Goal: Task Accomplishment & Management: Complete application form

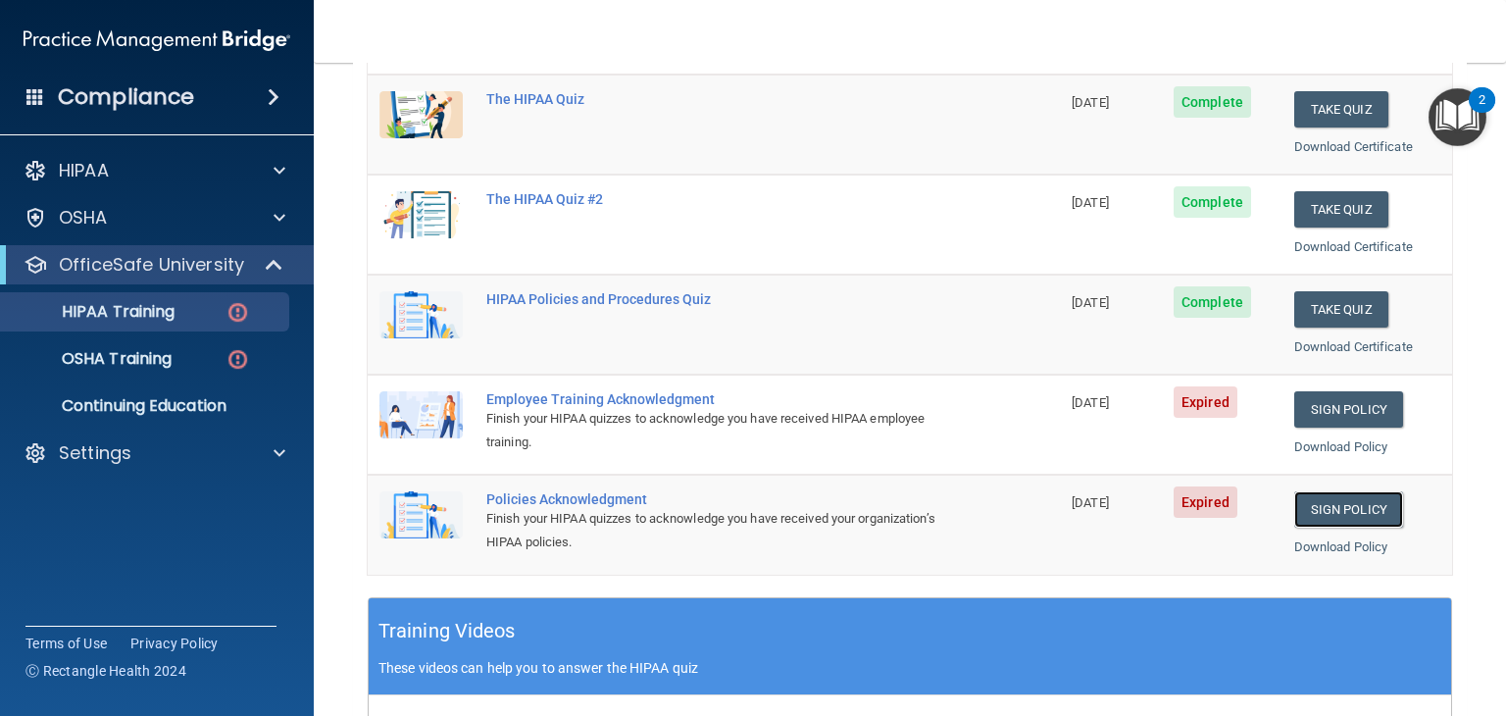
scroll to position [271, 0]
click at [1349, 408] on link "Sign Policy" at bounding box center [1348, 409] width 109 height 36
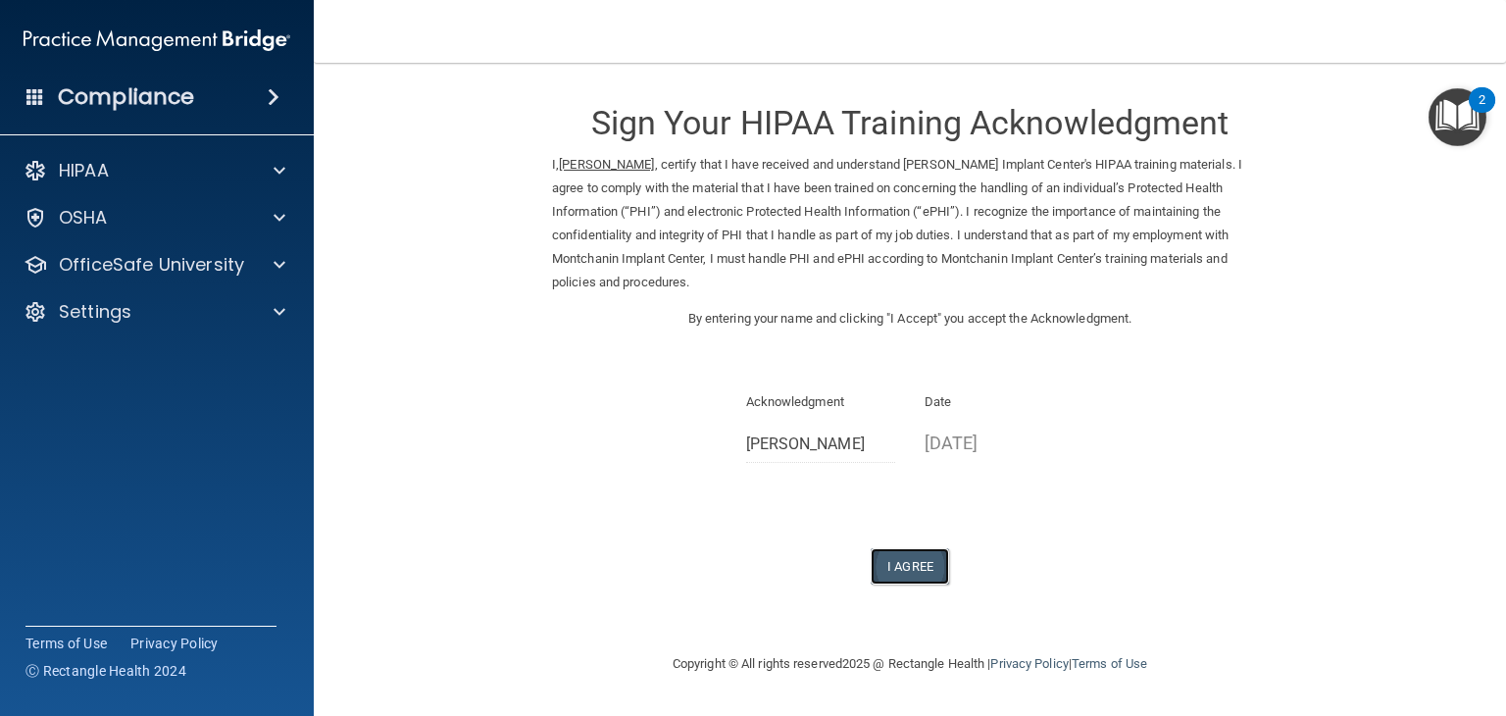
click at [933, 570] on button "I Agree" at bounding box center [910, 566] width 78 height 36
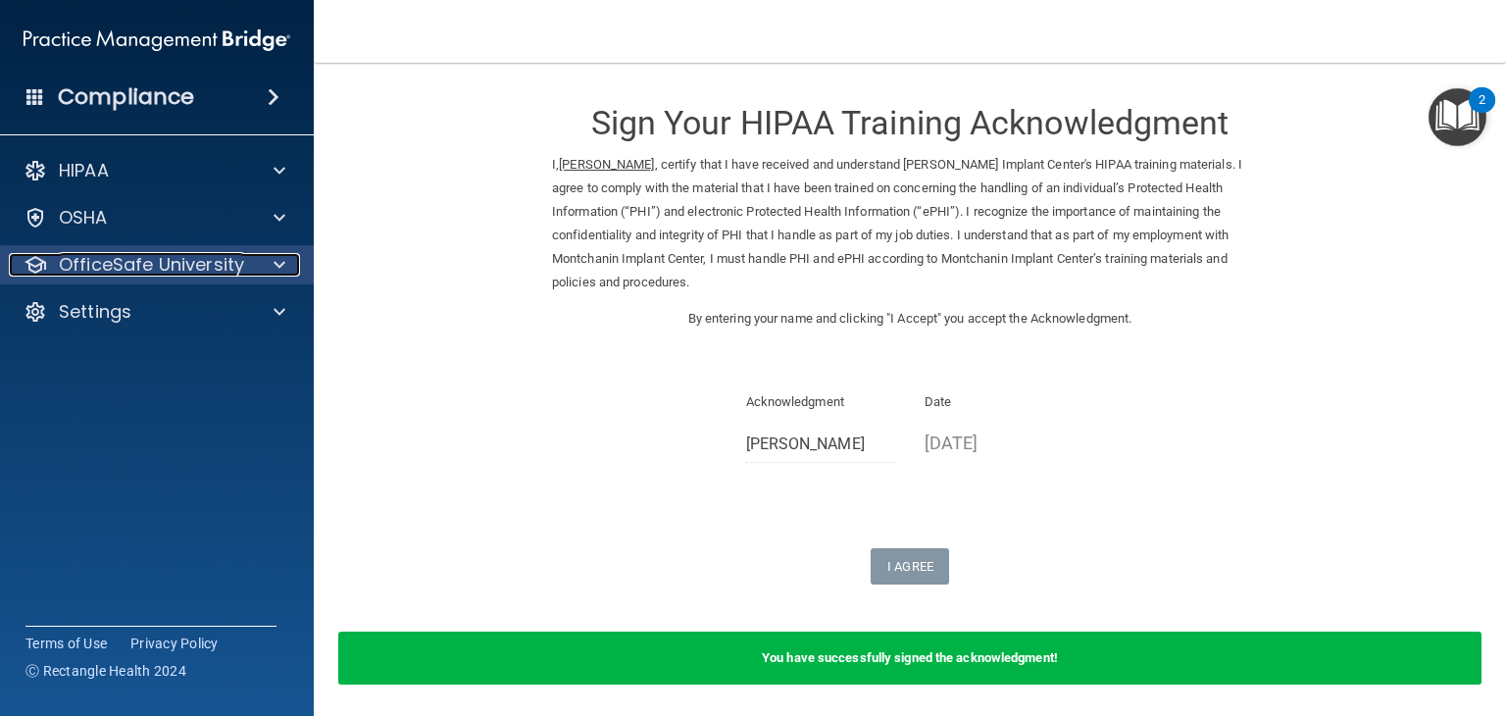
click at [234, 268] on p "OfficeSafe University" at bounding box center [151, 265] width 185 height 24
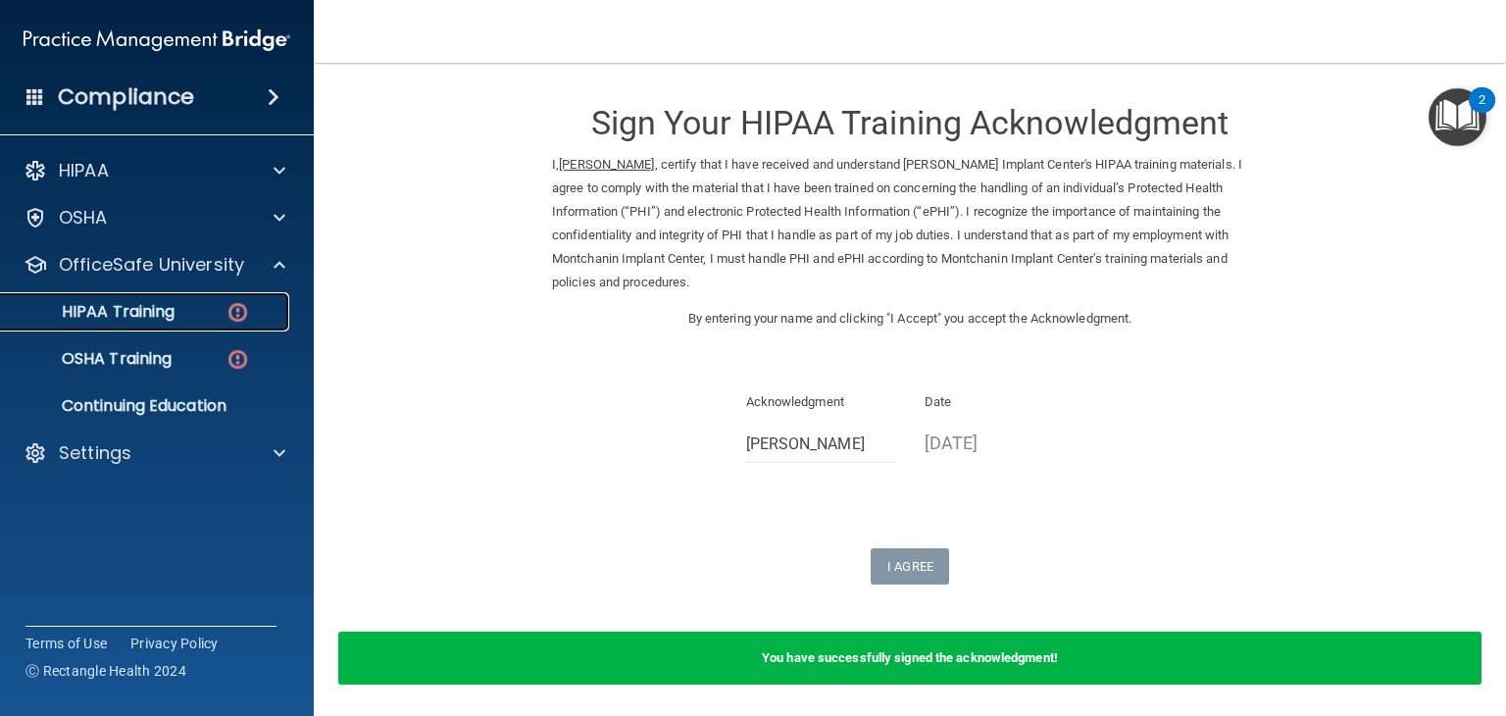
click at [205, 310] on div "HIPAA Training" at bounding box center [147, 312] width 268 height 20
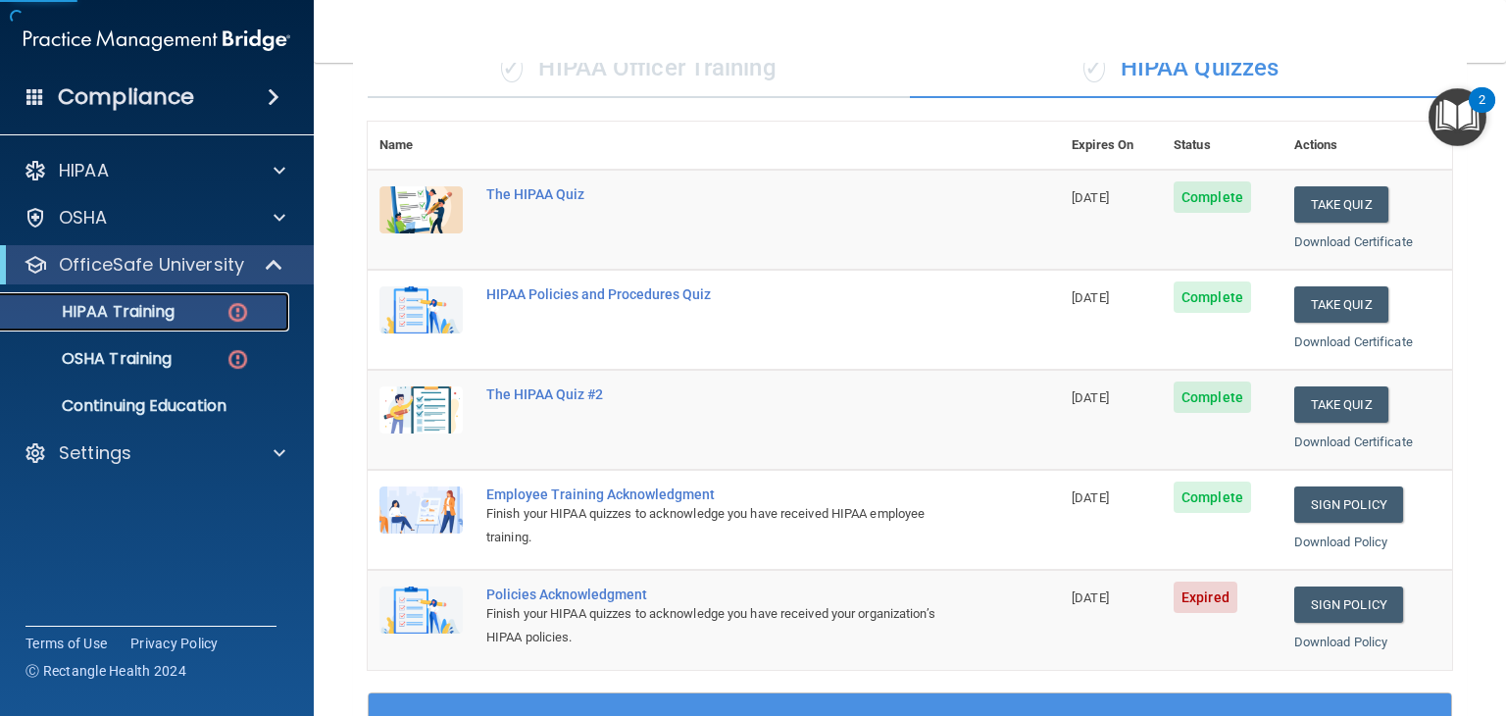
scroll to position [490, 0]
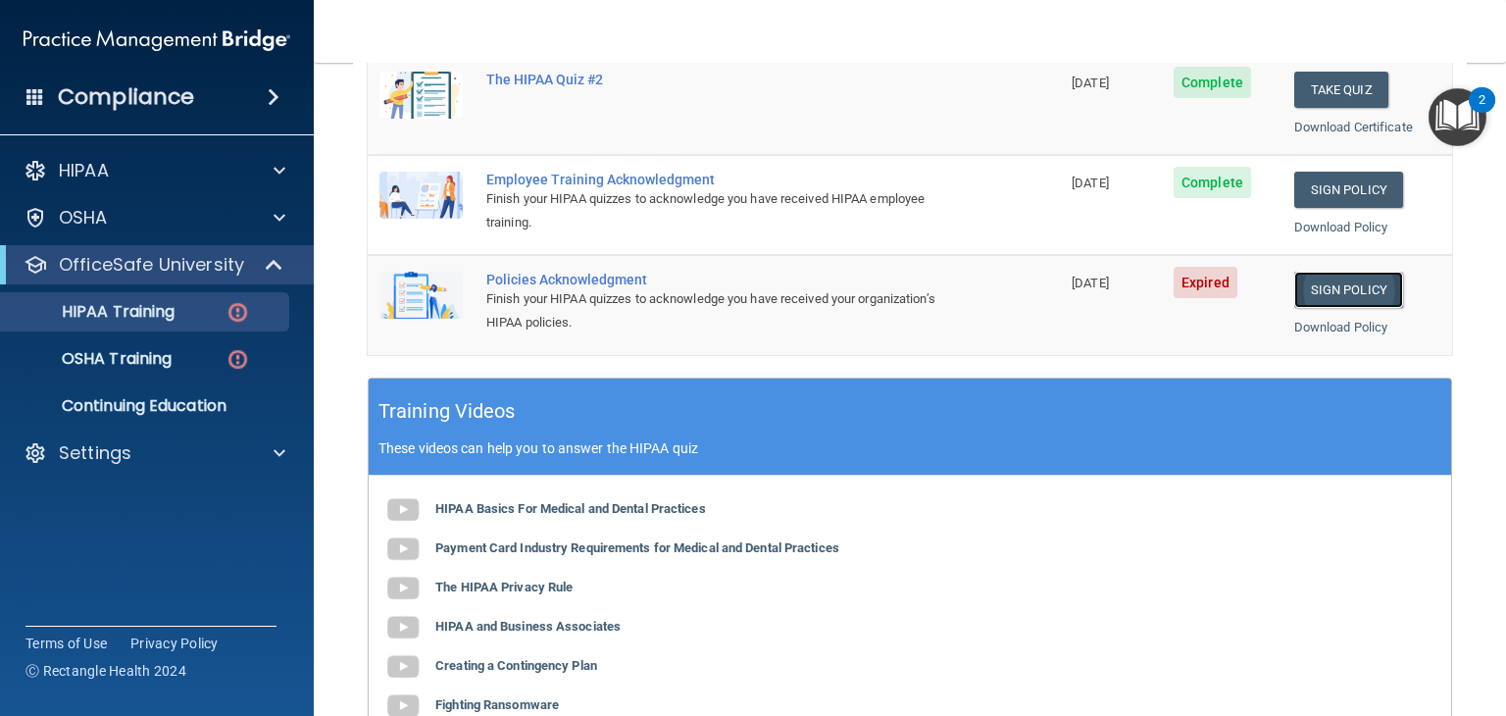
click at [1357, 288] on link "Sign Policy" at bounding box center [1348, 290] width 109 height 36
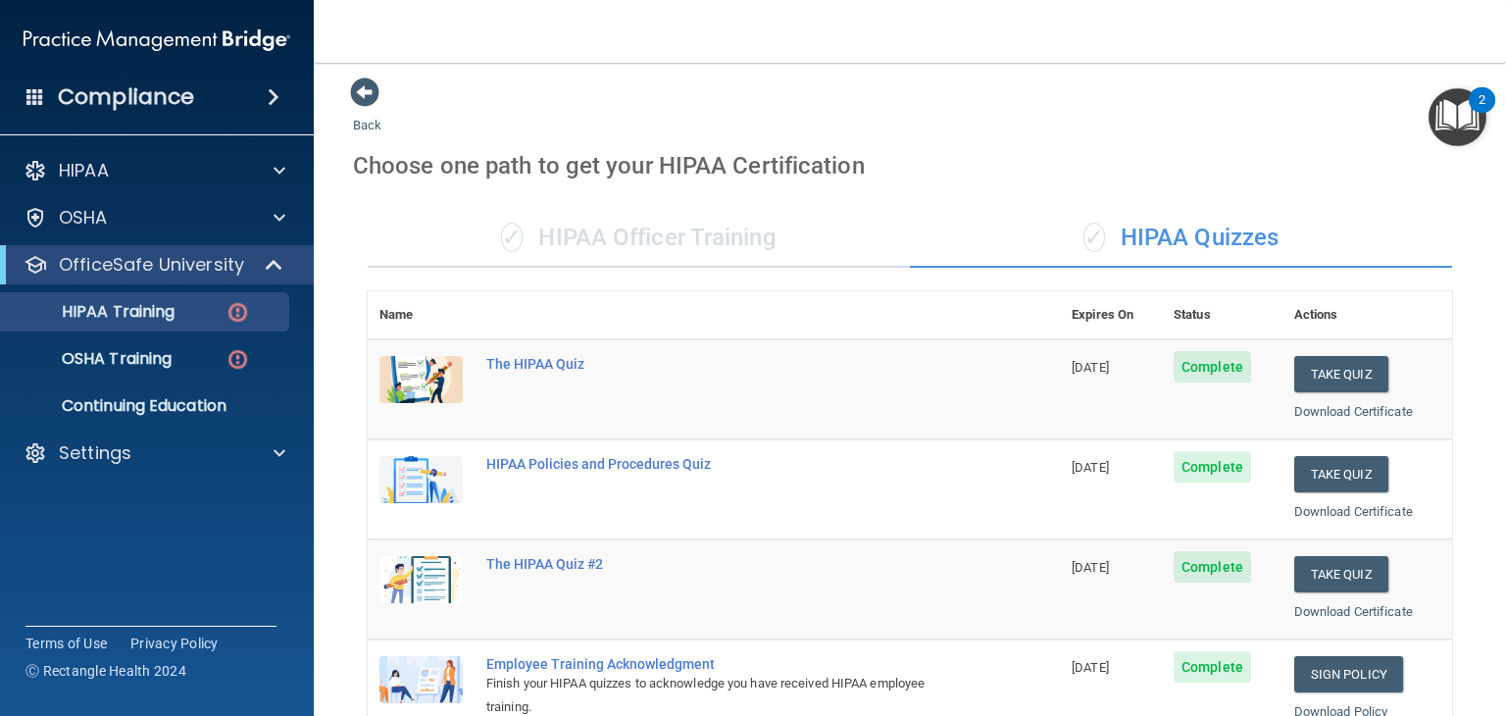
scroll to position [0, 0]
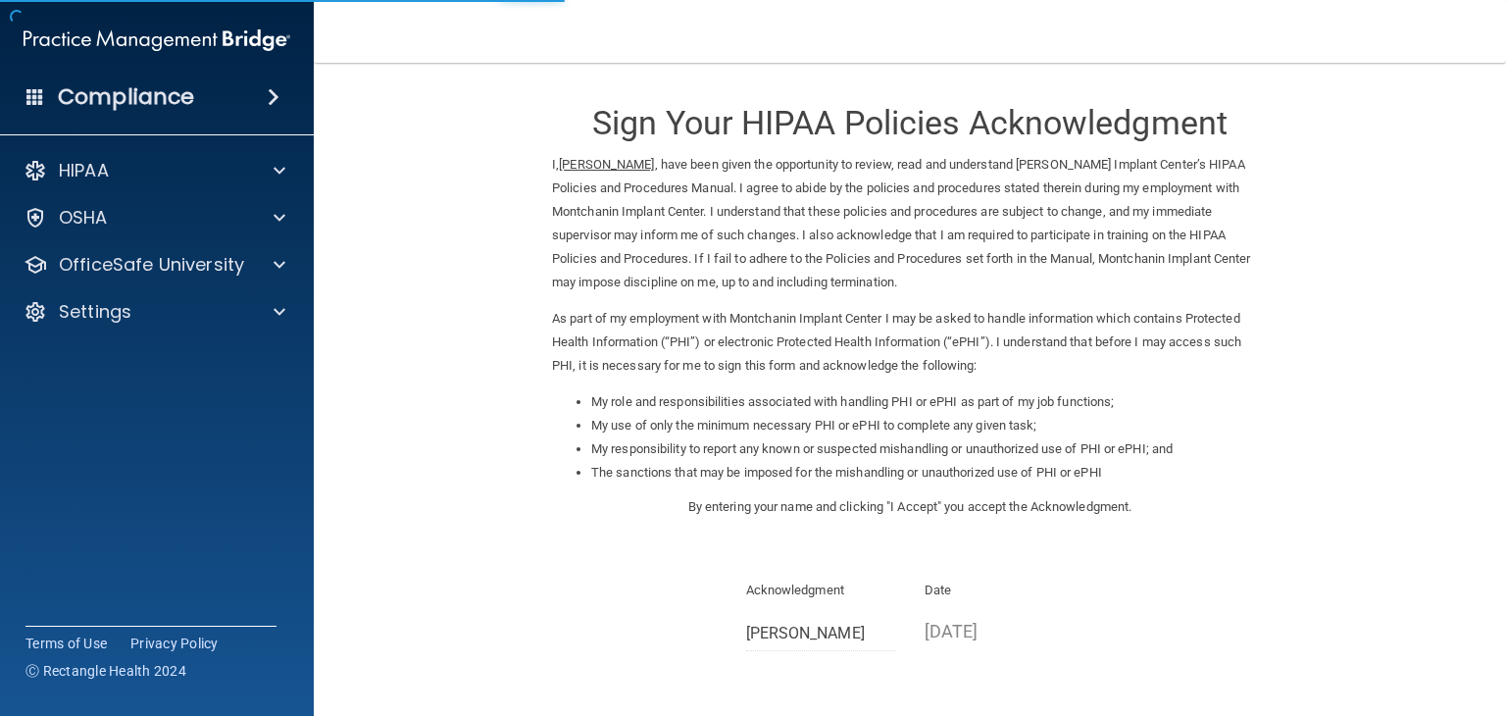
scroll to position [182, 0]
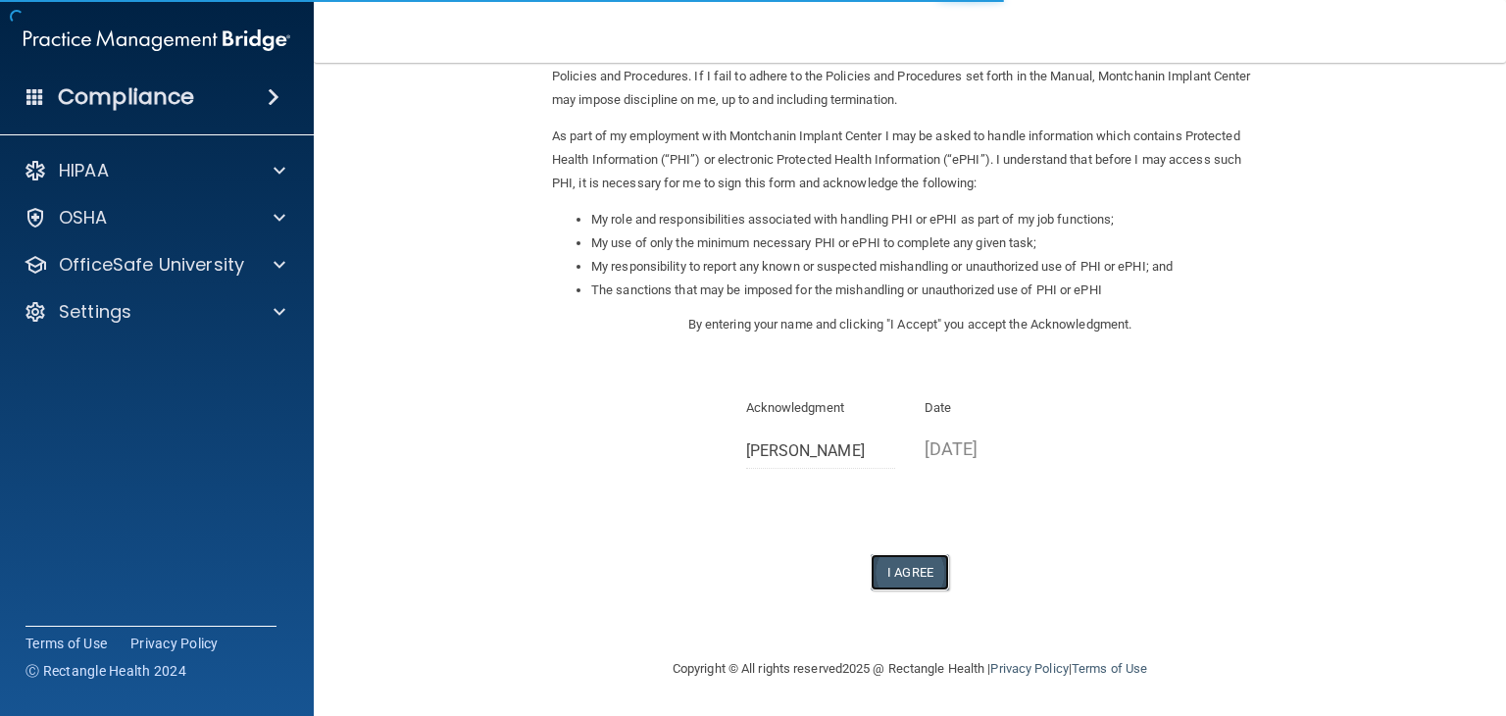
click at [899, 579] on button "I Agree" at bounding box center [910, 572] width 78 height 36
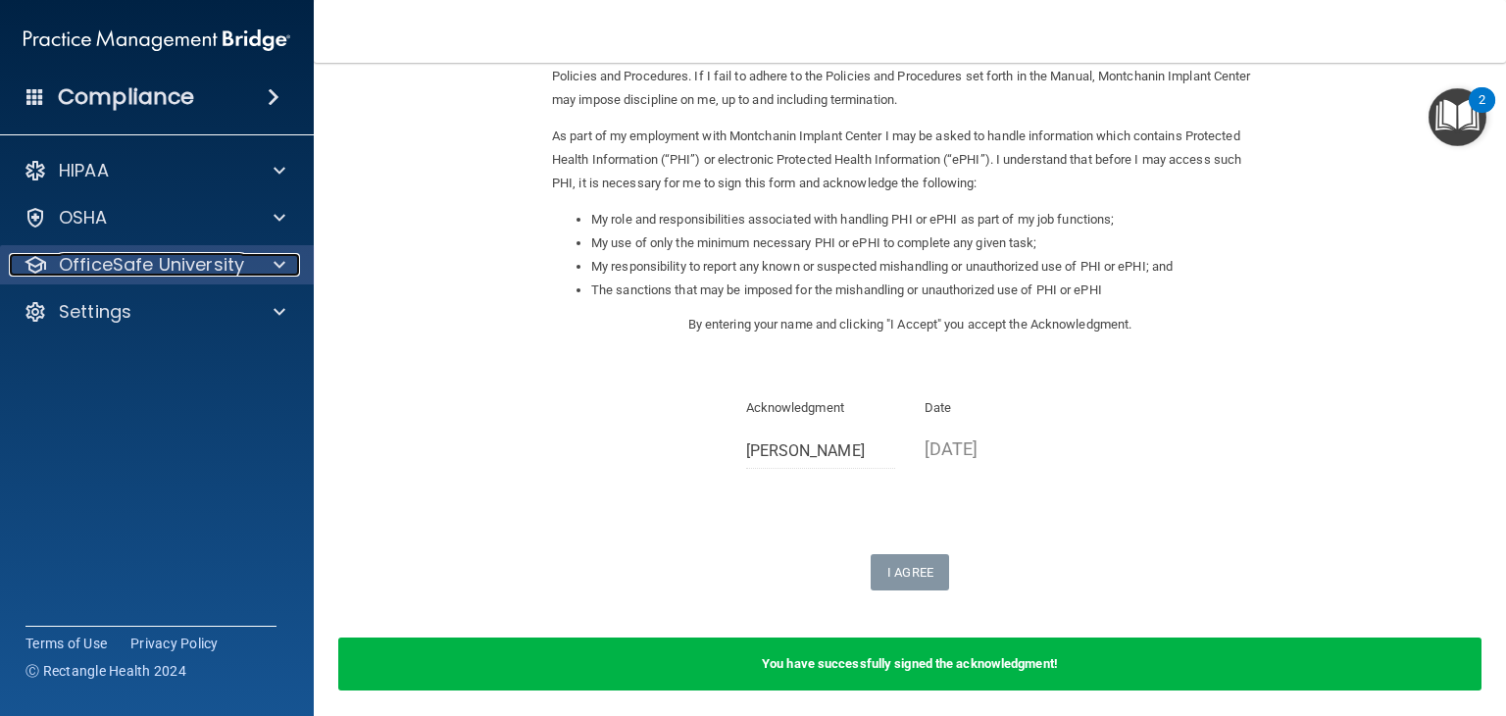
click at [206, 267] on p "OfficeSafe University" at bounding box center [151, 265] width 185 height 24
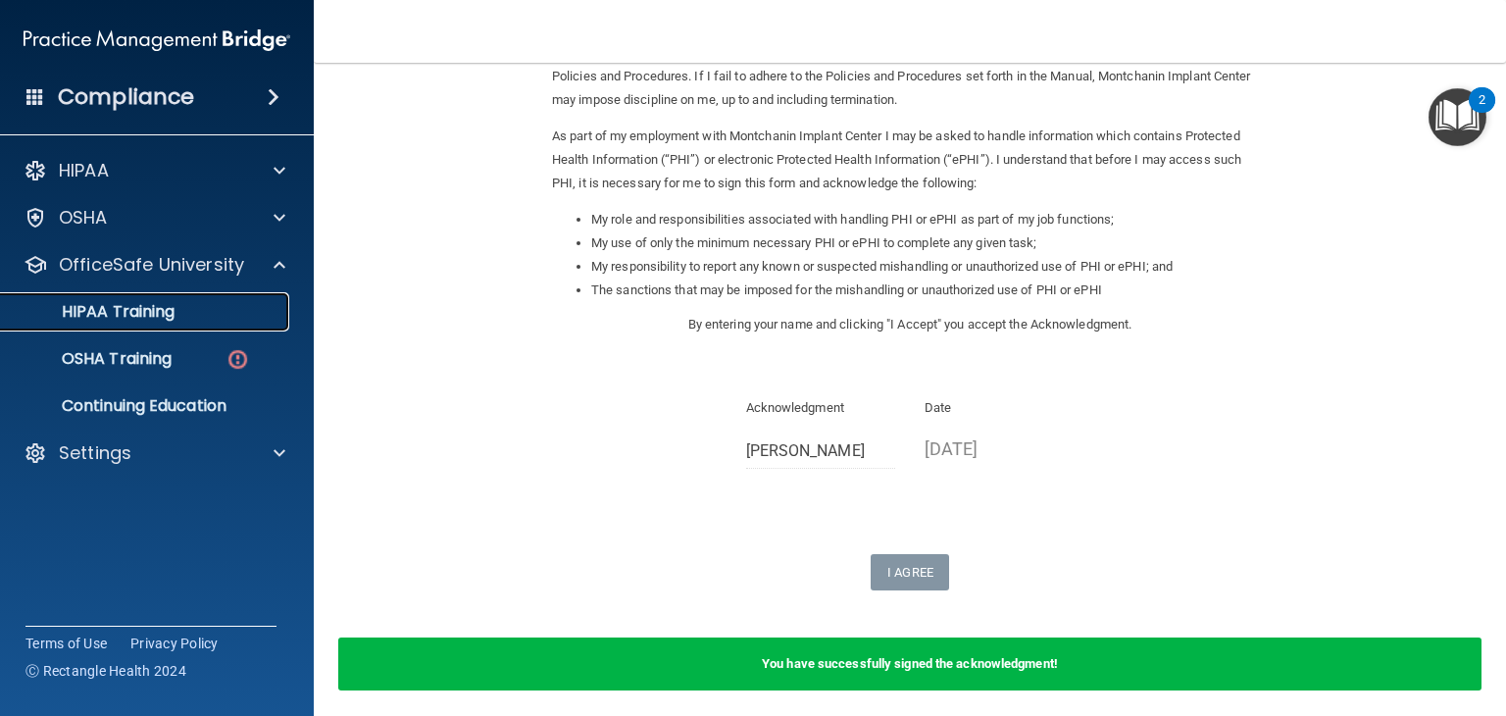
click at [188, 317] on div "HIPAA Training" at bounding box center [147, 312] width 268 height 20
